Goal: Transaction & Acquisition: Purchase product/service

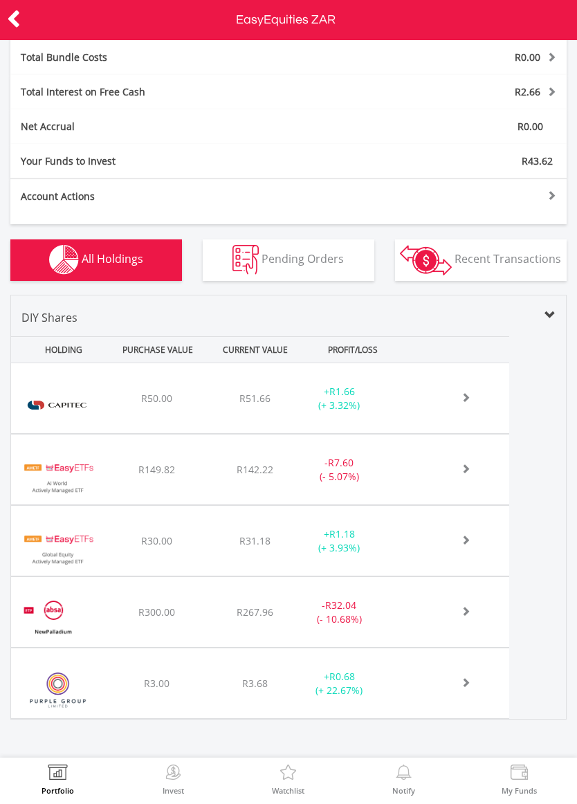
scroll to position [351, 0]
click at [342, 484] on div "- R32.04 (- 10.68%)" at bounding box center [339, 471] width 86 height 28
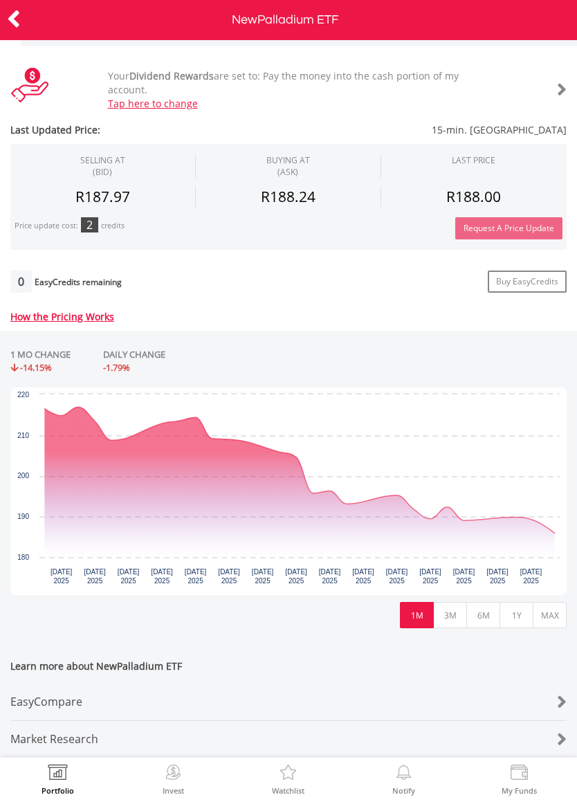
scroll to position [363, 0]
click at [553, 529] on icon "Wednesday, 20 Aug, 09:41:42.986, 185.86." at bounding box center [554, 533] width 8 height 8
click at [445, 503] on icon "Thursday, 14 Aug 2025, 192.31." at bounding box center [447, 507] width 8 height 8
click at [554, 531] on icon "Interactive chart" at bounding box center [299, 470] width 510 height 126
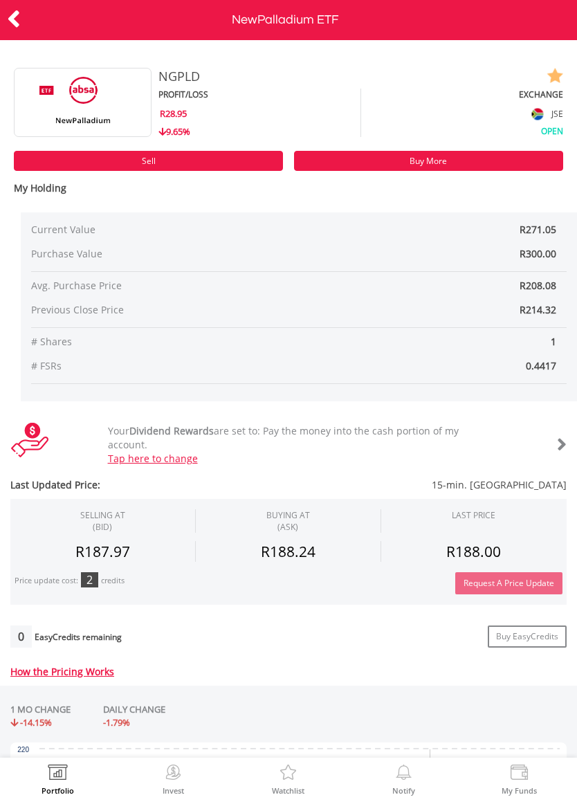
scroll to position [0, 0]
click at [241, 157] on link "Sell" at bounding box center [148, 161] width 269 height 20
click at [13, 17] on icon at bounding box center [14, 19] width 14 height 27
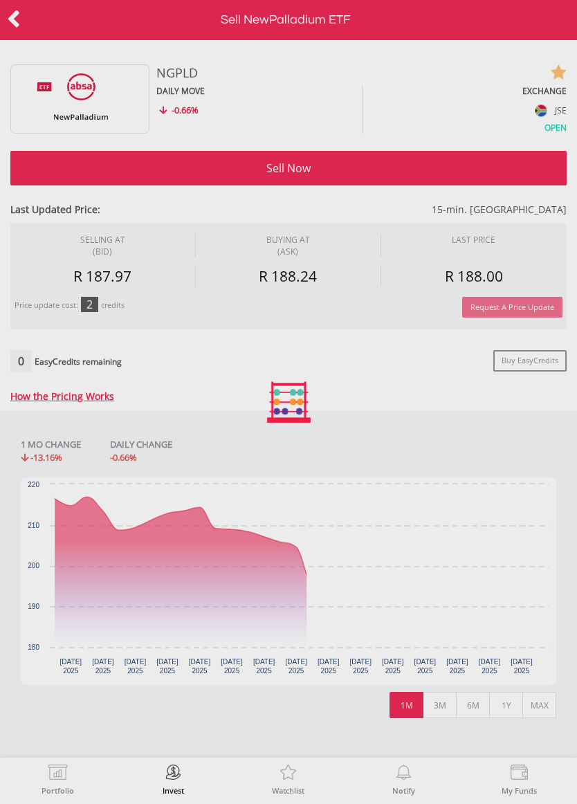
type input "******"
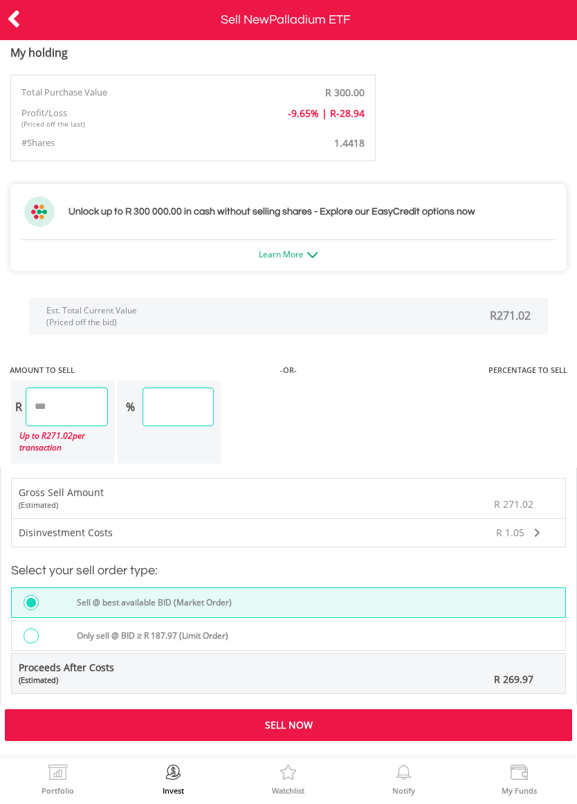
scroll to position [827, 0]
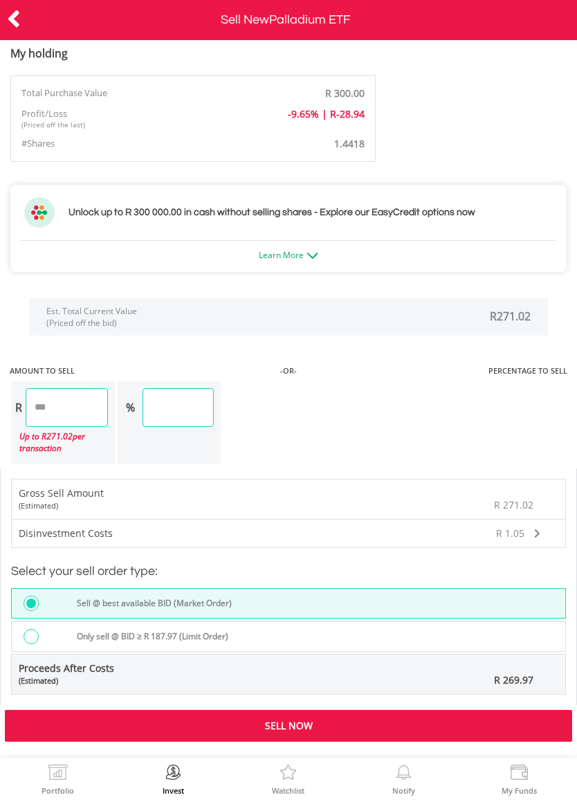
click at [365, 724] on div "Sell Now" at bounding box center [288, 726] width 567 height 32
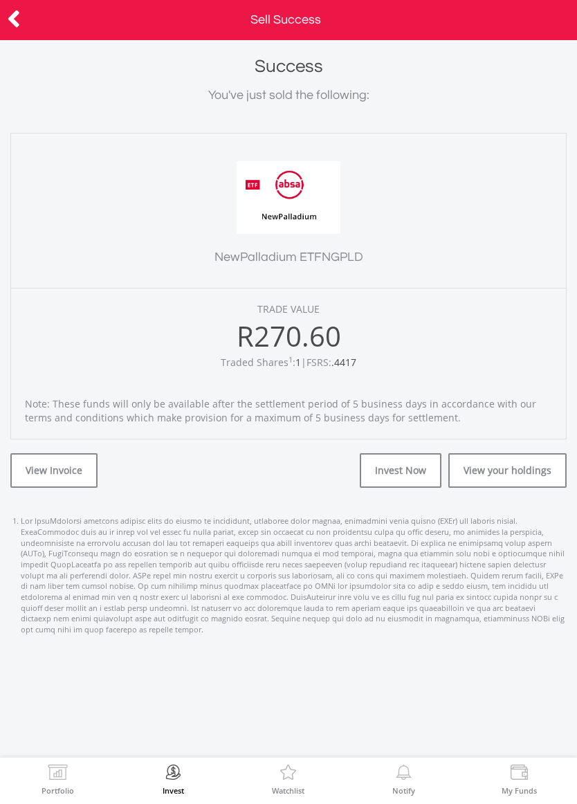
click at [18, 19] on icon at bounding box center [14, 19] width 14 height 27
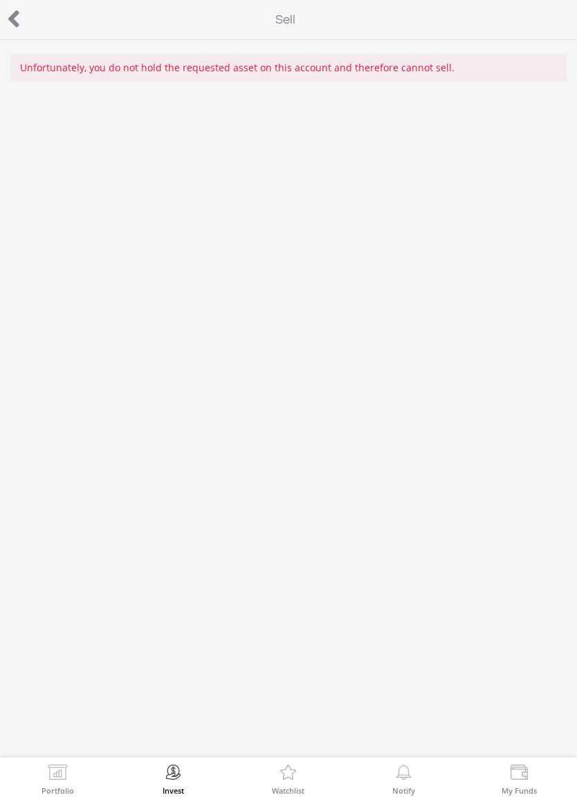
click at [17, 18] on icon at bounding box center [14, 19] width 14 height 27
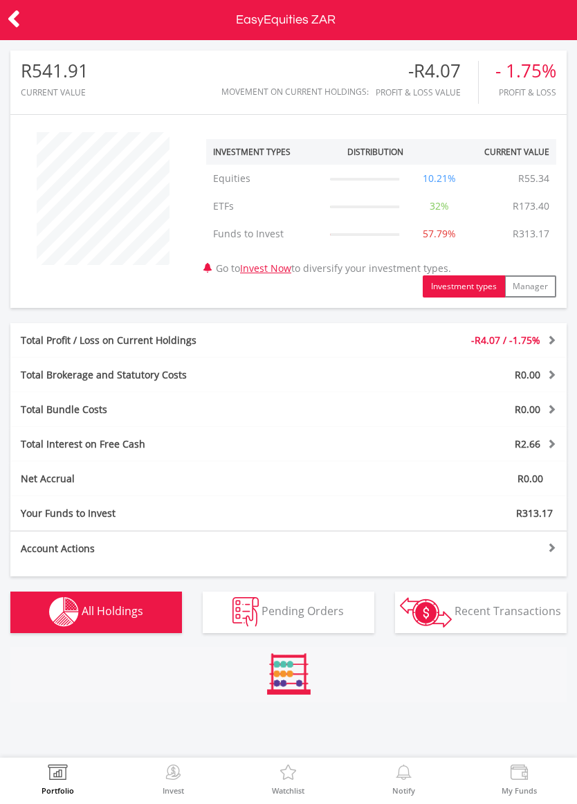
scroll to position [133, 185]
click at [19, 18] on icon at bounding box center [14, 19] width 14 height 27
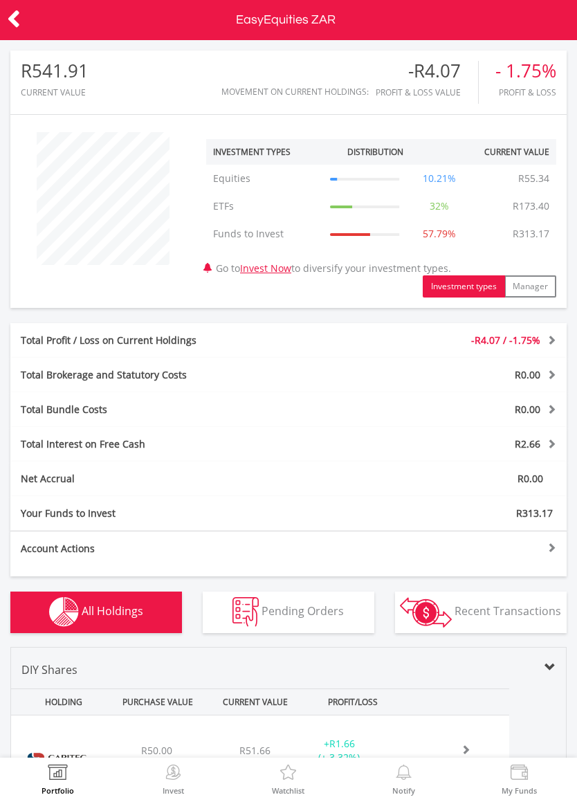
click at [35, 29] on div at bounding box center [28, 20] width 57 height 29
click at [37, 30] on div at bounding box center [28, 20] width 57 height 29
click at [17, 28] on icon at bounding box center [14, 19] width 14 height 27
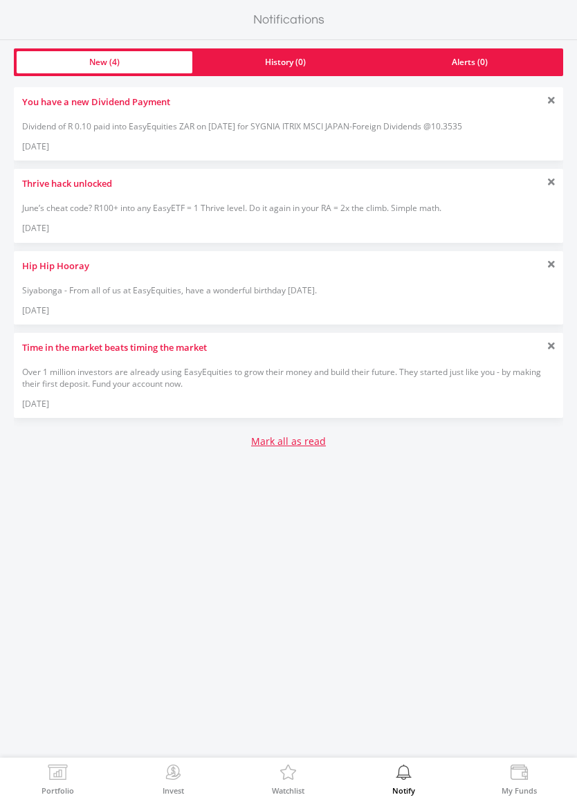
click at [67, 782] on img at bounding box center [57, 773] width 21 height 19
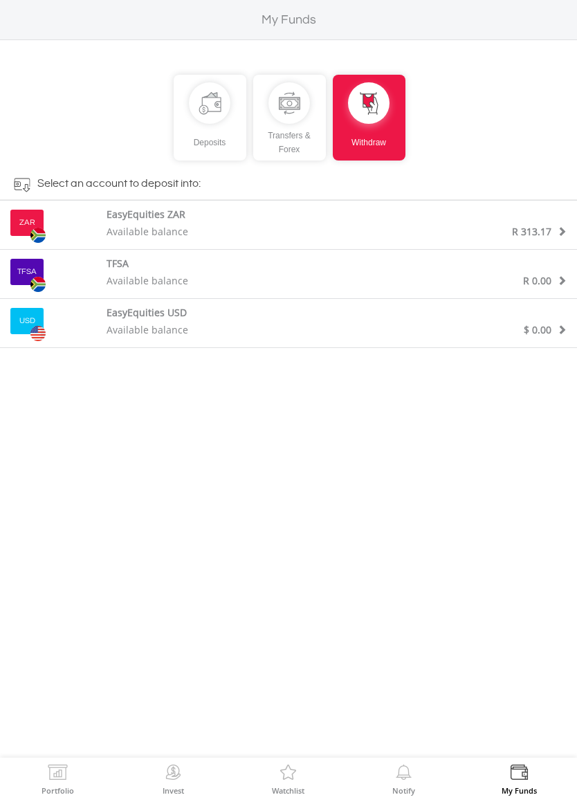
click at [542, 244] on div "ZAR EasyEquities ZAR Available balance R 313.17" at bounding box center [288, 225] width 577 height 49
click at [61, 773] on img at bounding box center [57, 773] width 21 height 19
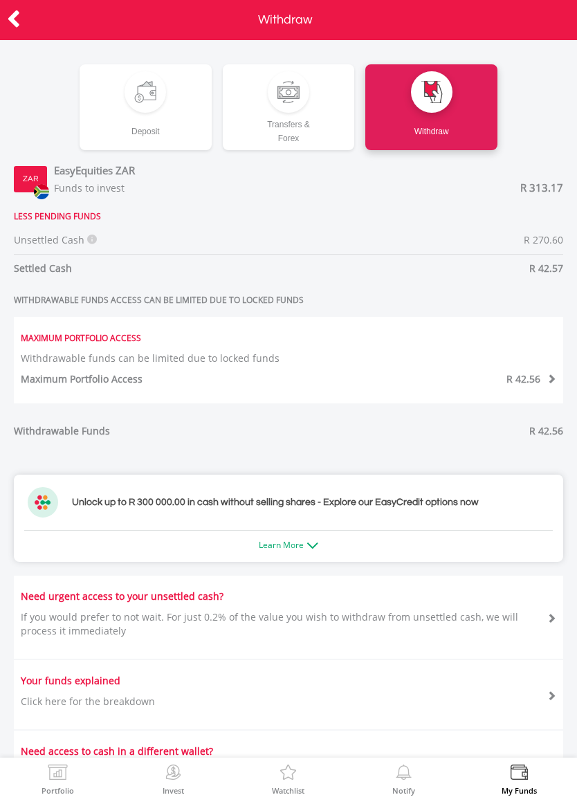
click at [19, 10] on icon at bounding box center [14, 19] width 14 height 27
